Goal: Communication & Community: Ask a question

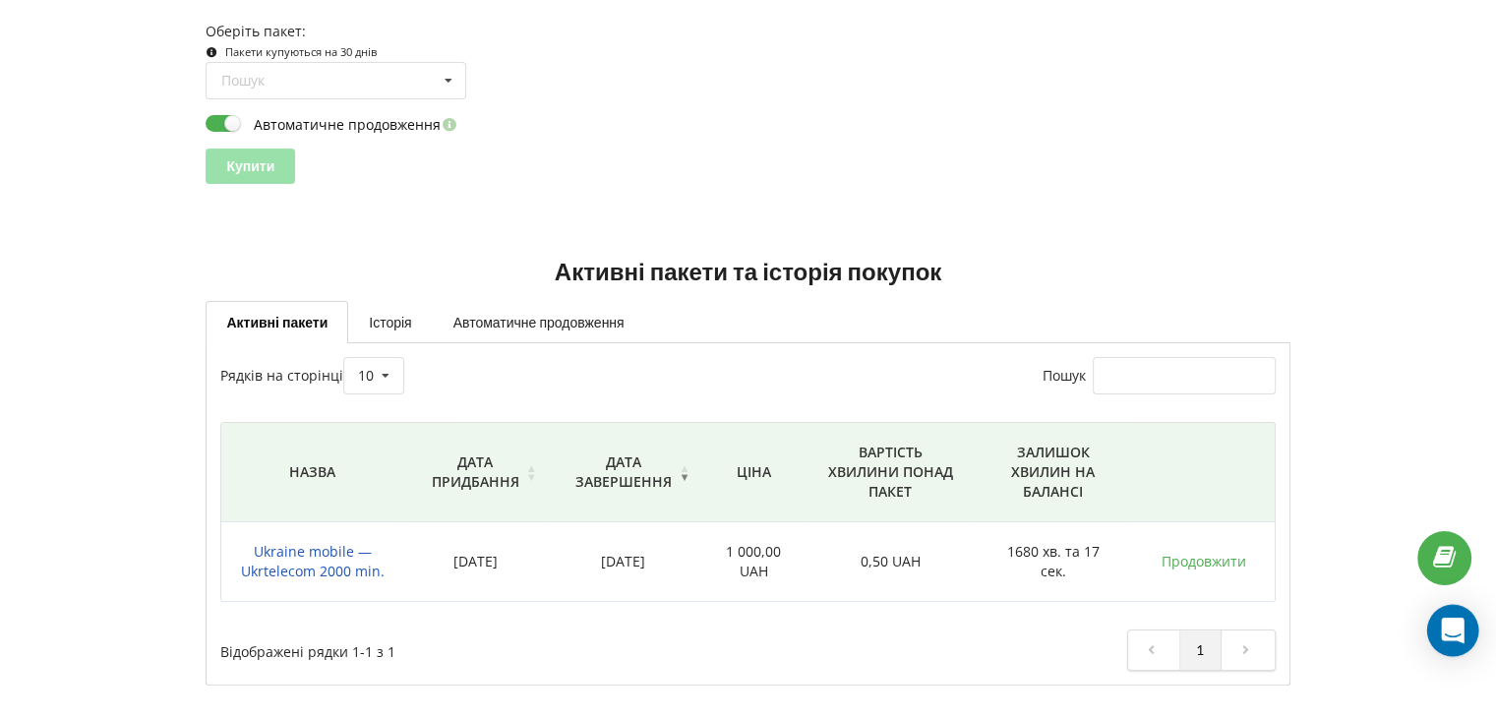
click at [1440, 623] on div "Open Intercom Messenger" at bounding box center [1453, 631] width 52 height 52
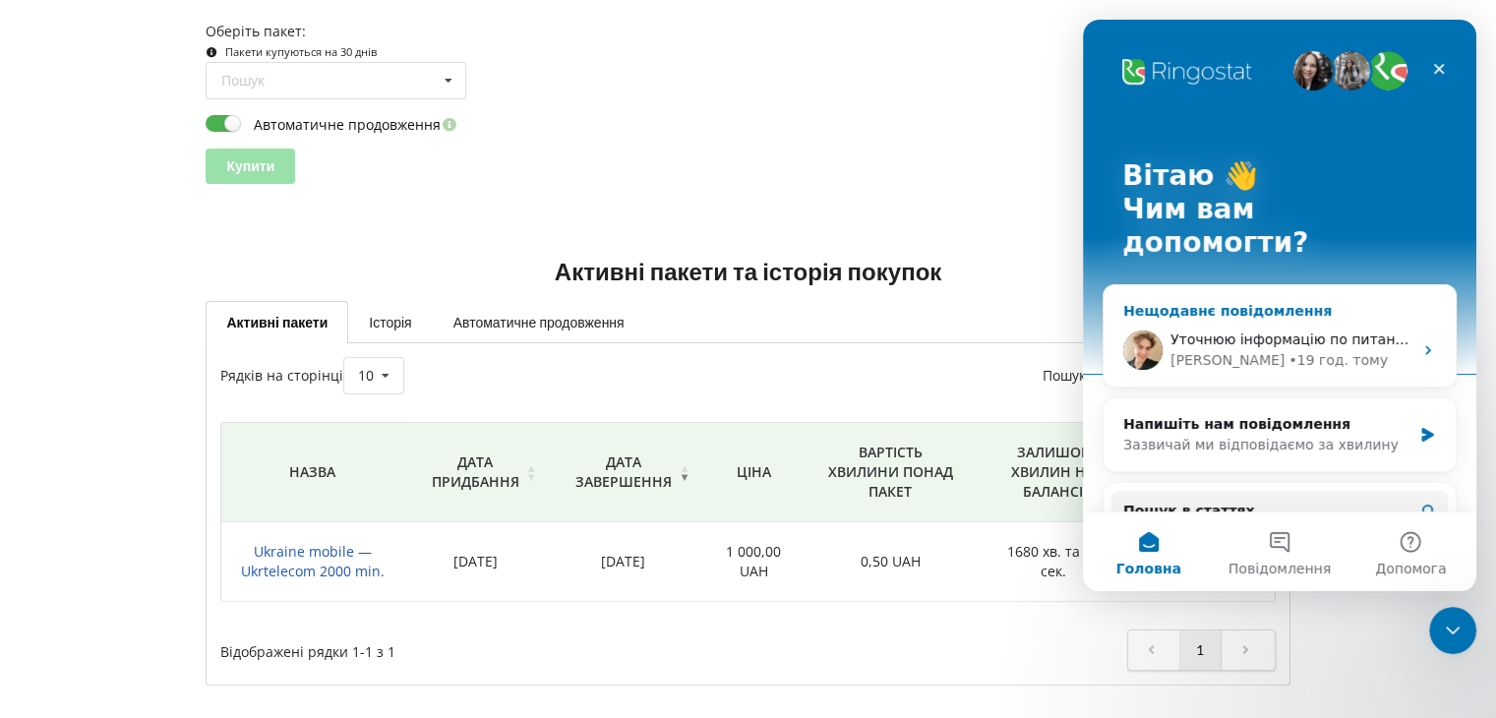
click at [1290, 331] on span "Уточнюю інформацію по питанню коштів" at bounding box center [1319, 339] width 299 height 16
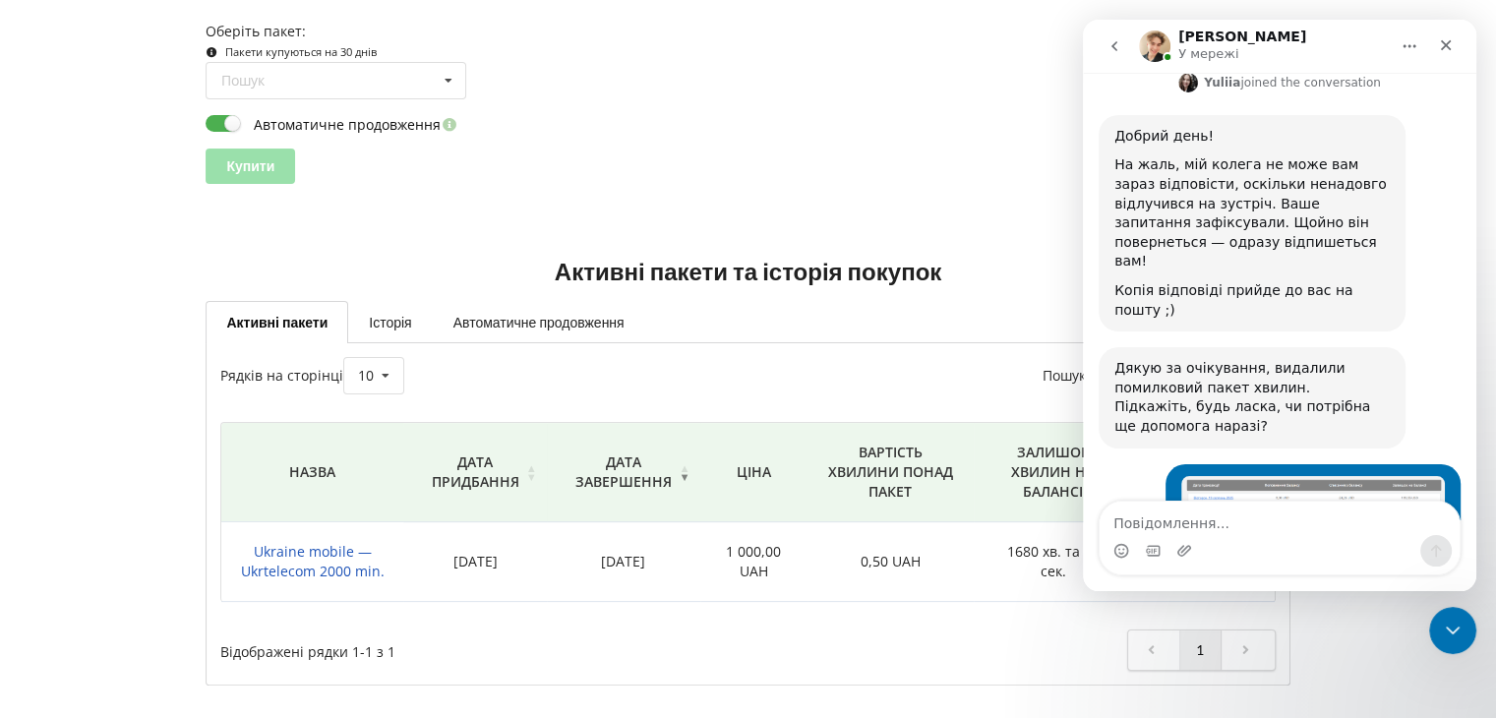
scroll to position [2671, 0]
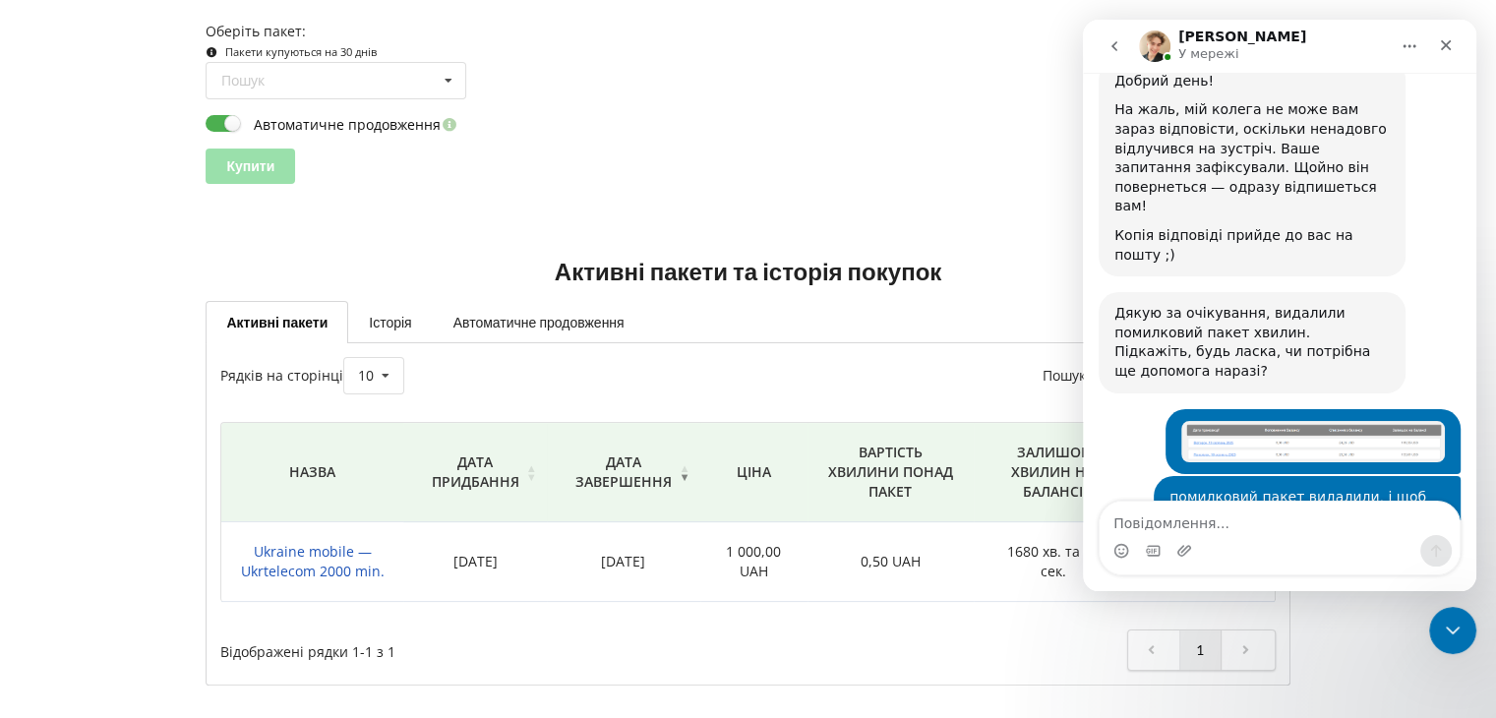
click at [1205, 520] on textarea "Повідомлення..." at bounding box center [1279, 518] width 360 height 33
type textarea "добрий день, очікую інформацію"
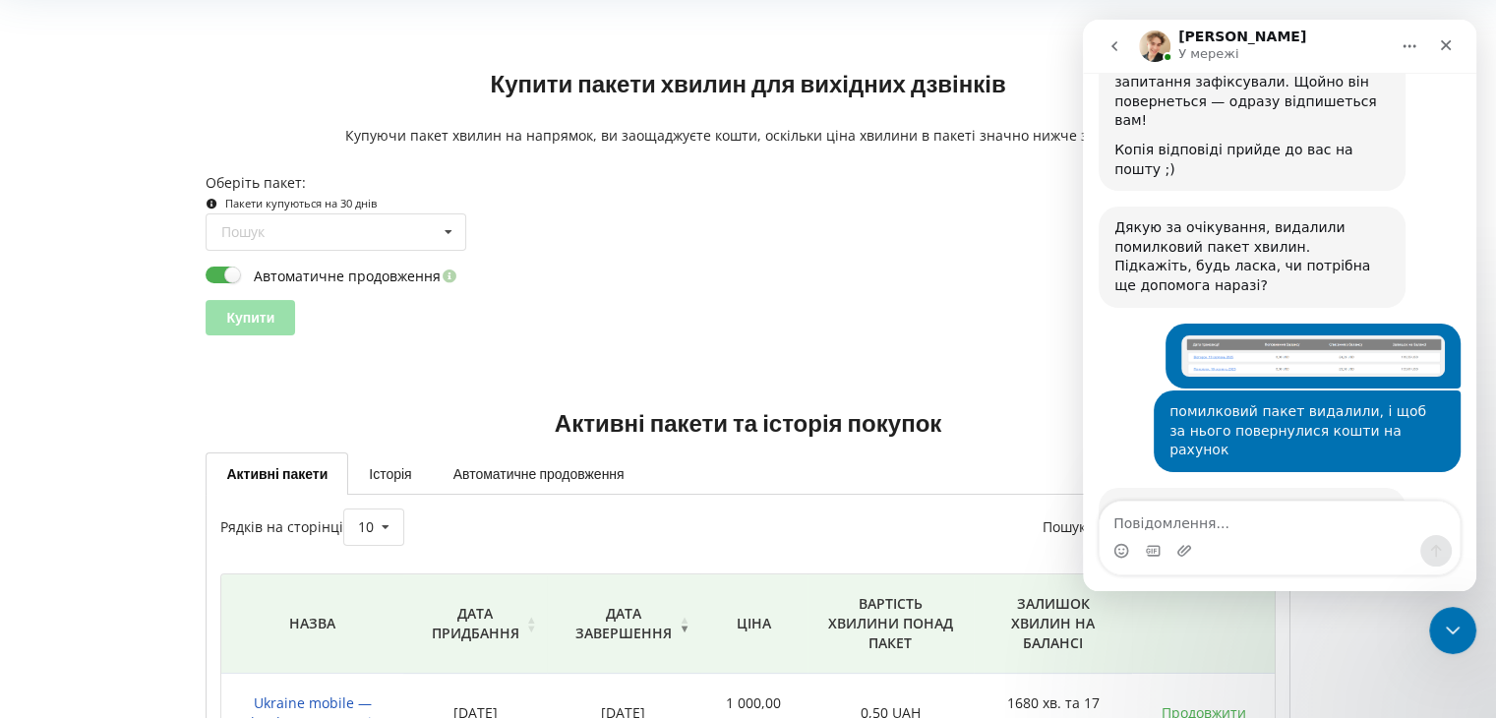
scroll to position [0, 0]
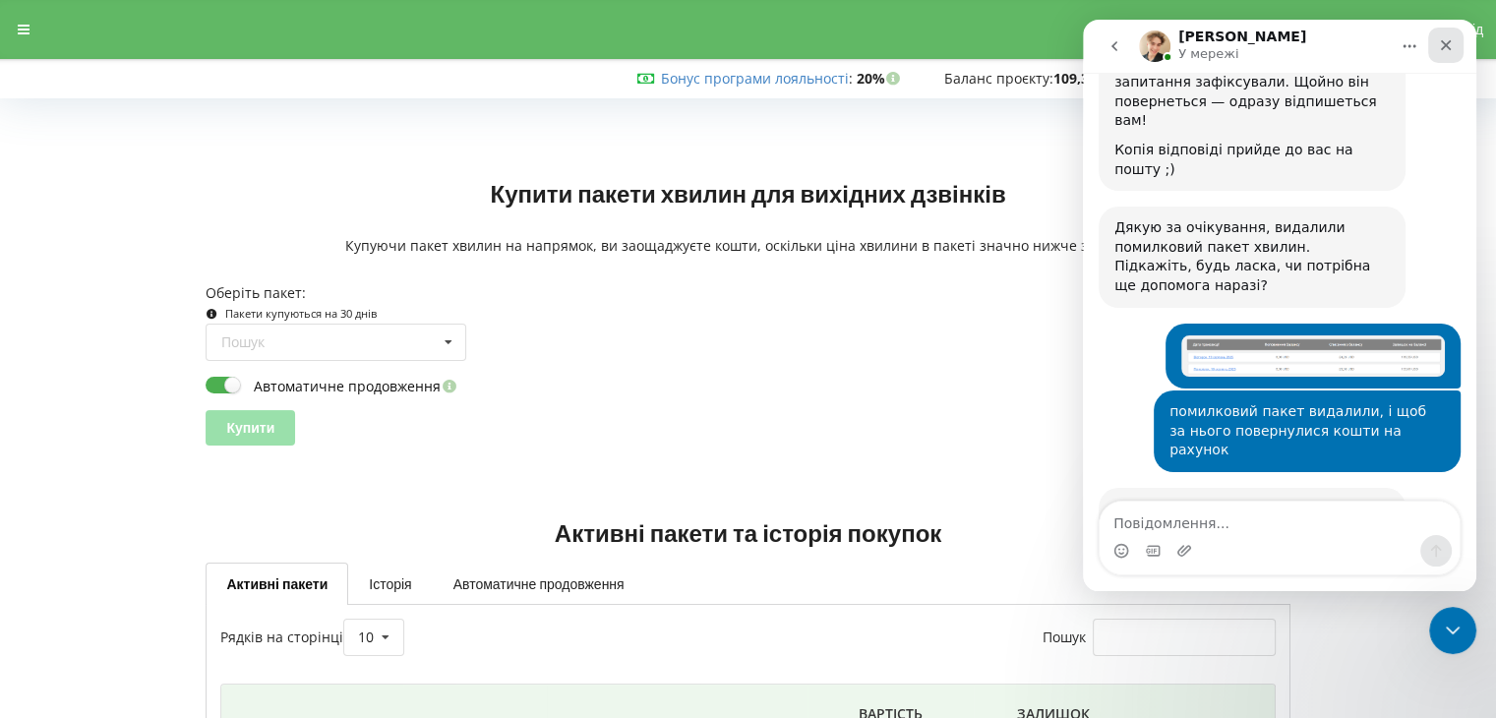
click at [1438, 50] on icon "Закрити" at bounding box center [1446, 45] width 16 height 16
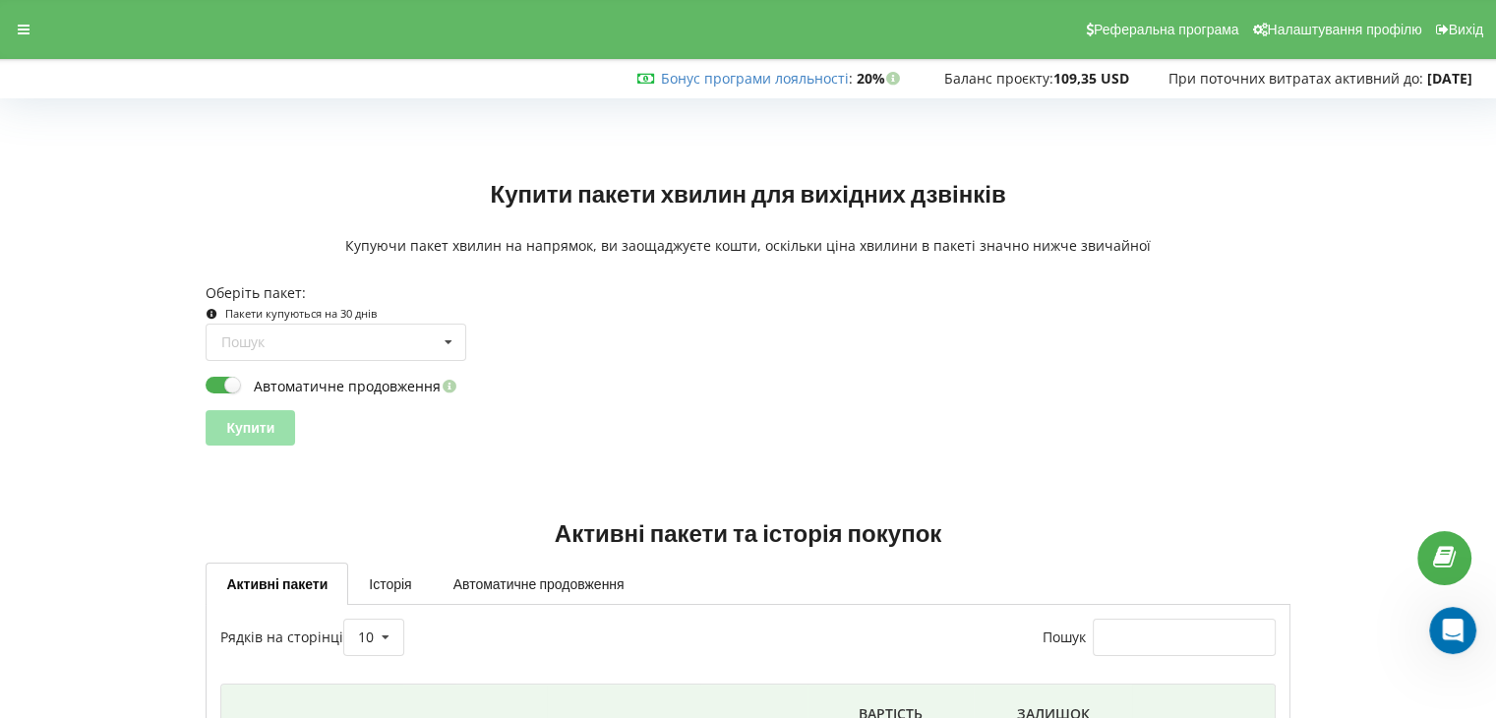
scroll to position [2782, 0]
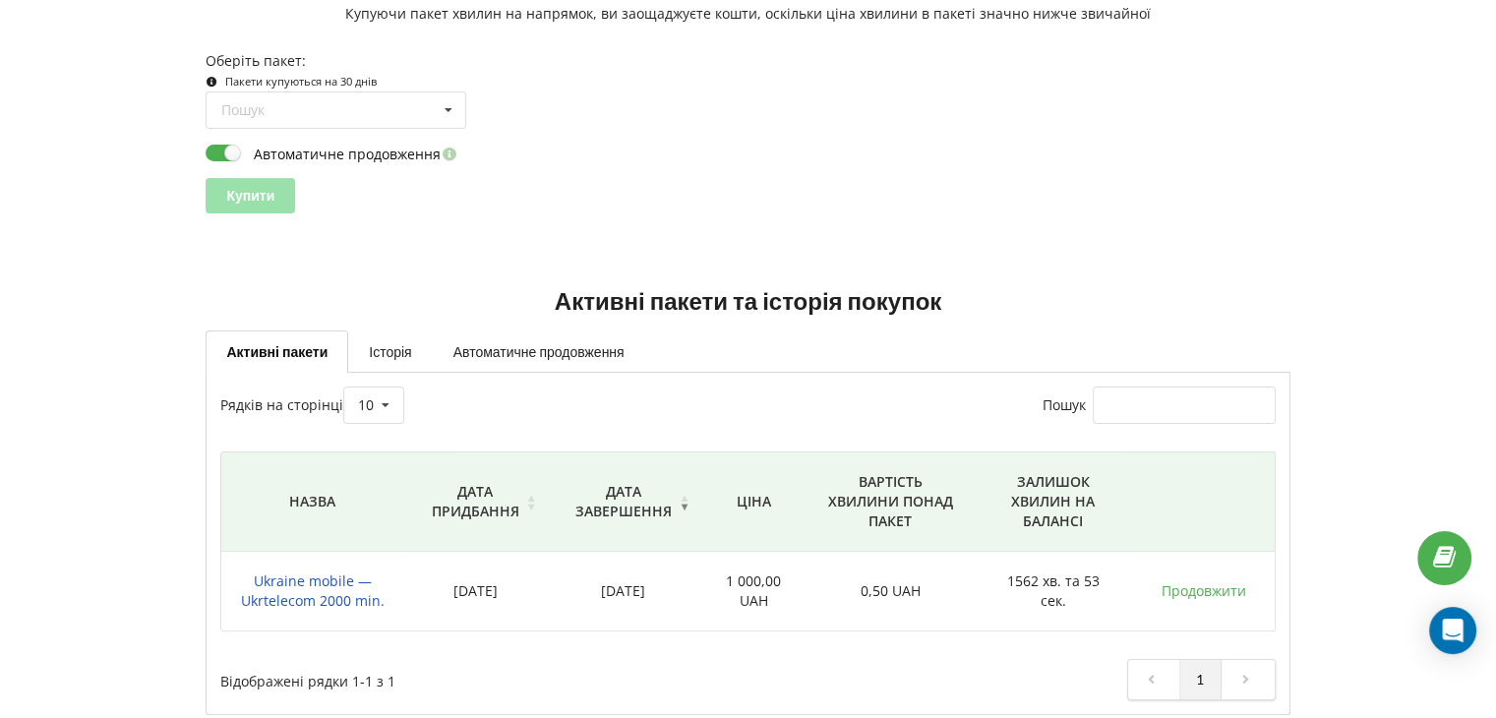
scroll to position [262, 0]
